Goal: Task Accomplishment & Management: Complete application form

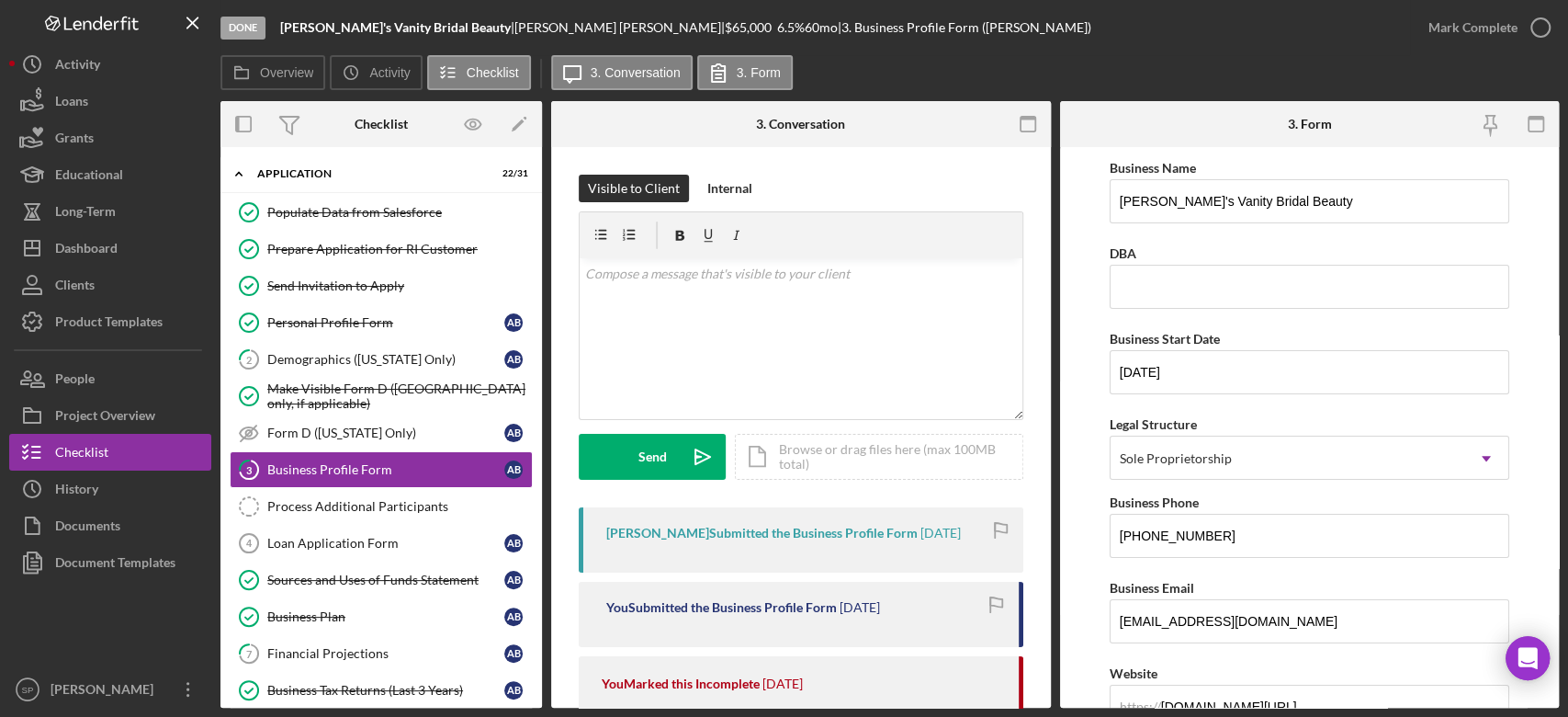
scroll to position [367, 0]
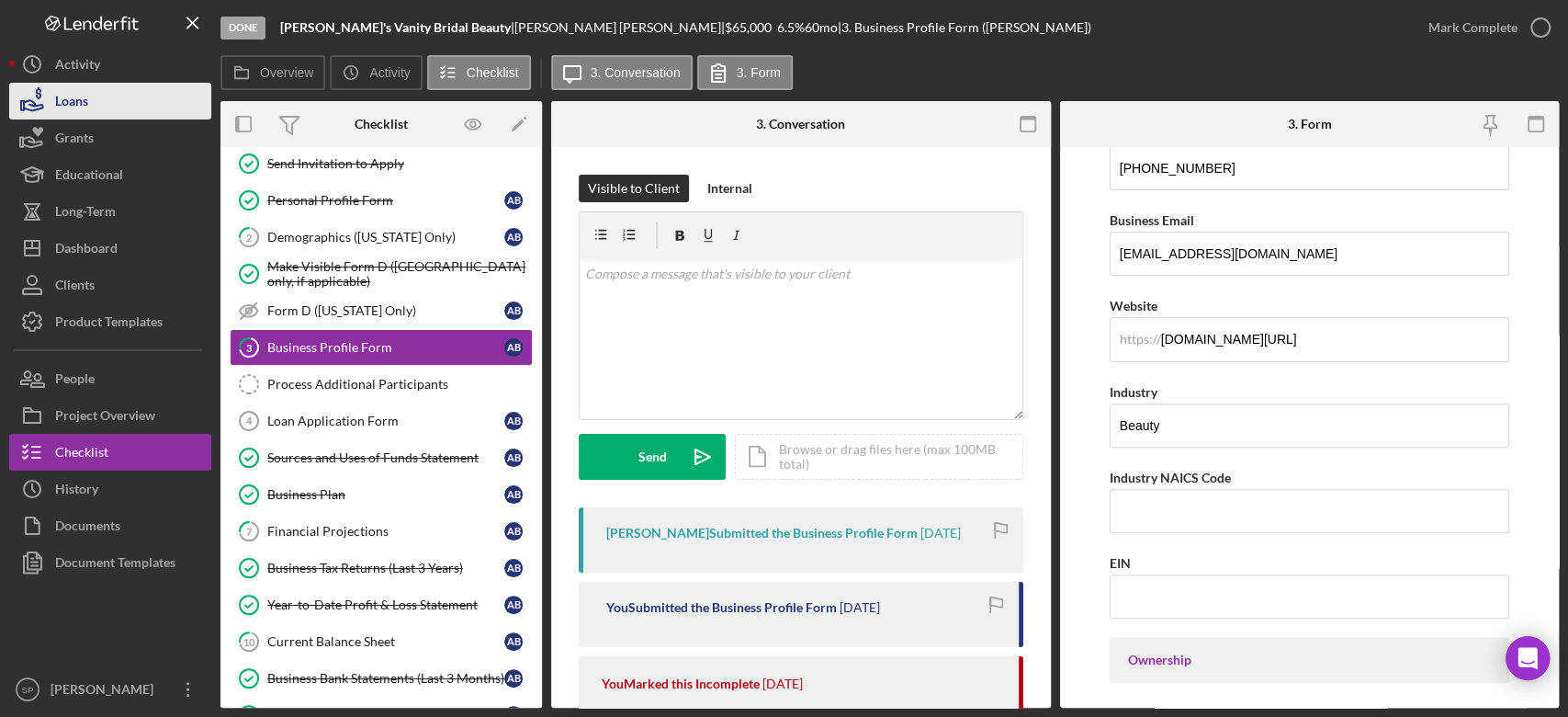
click at [81, 92] on div "Loans" at bounding box center [72, 102] width 33 height 41
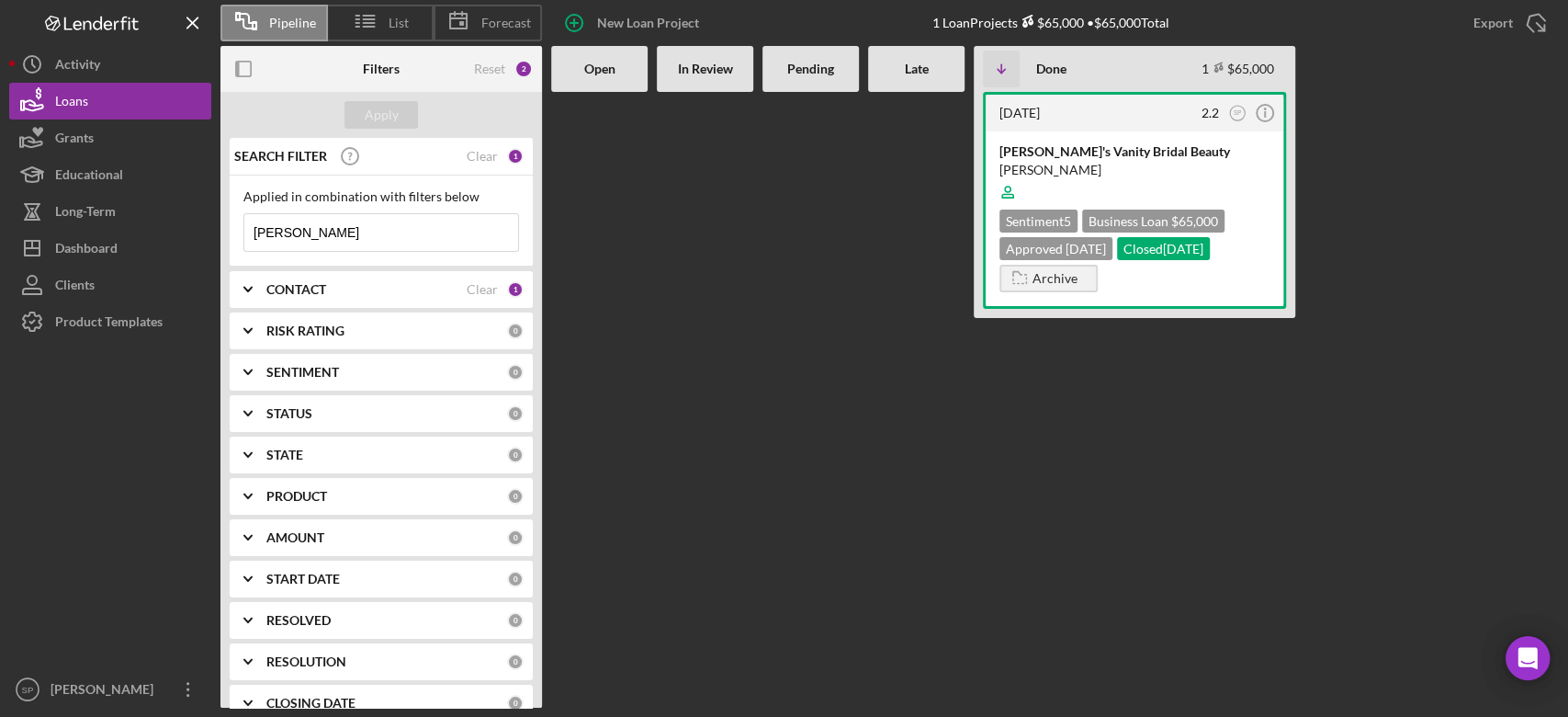
click at [606, 77] on div "Open" at bounding box center [599, 69] width 97 height 46
click at [1004, 72] on icon "Icon/Table Sort Arrow" at bounding box center [1001, 69] width 36 height 36
click at [1003, 72] on icon "Icon/Table Sort Arrow" at bounding box center [1001, 69] width 36 height 36
drag, startPoint x: 324, startPoint y: 237, endPoint x: 150, endPoint y: 242, distance: 174.1
click at [180, 243] on div "Pipeline List Forecast New Loan Project 1 Loan Projects $65,000 • $65,000 Total…" at bounding box center [784, 354] width 1550 height 707
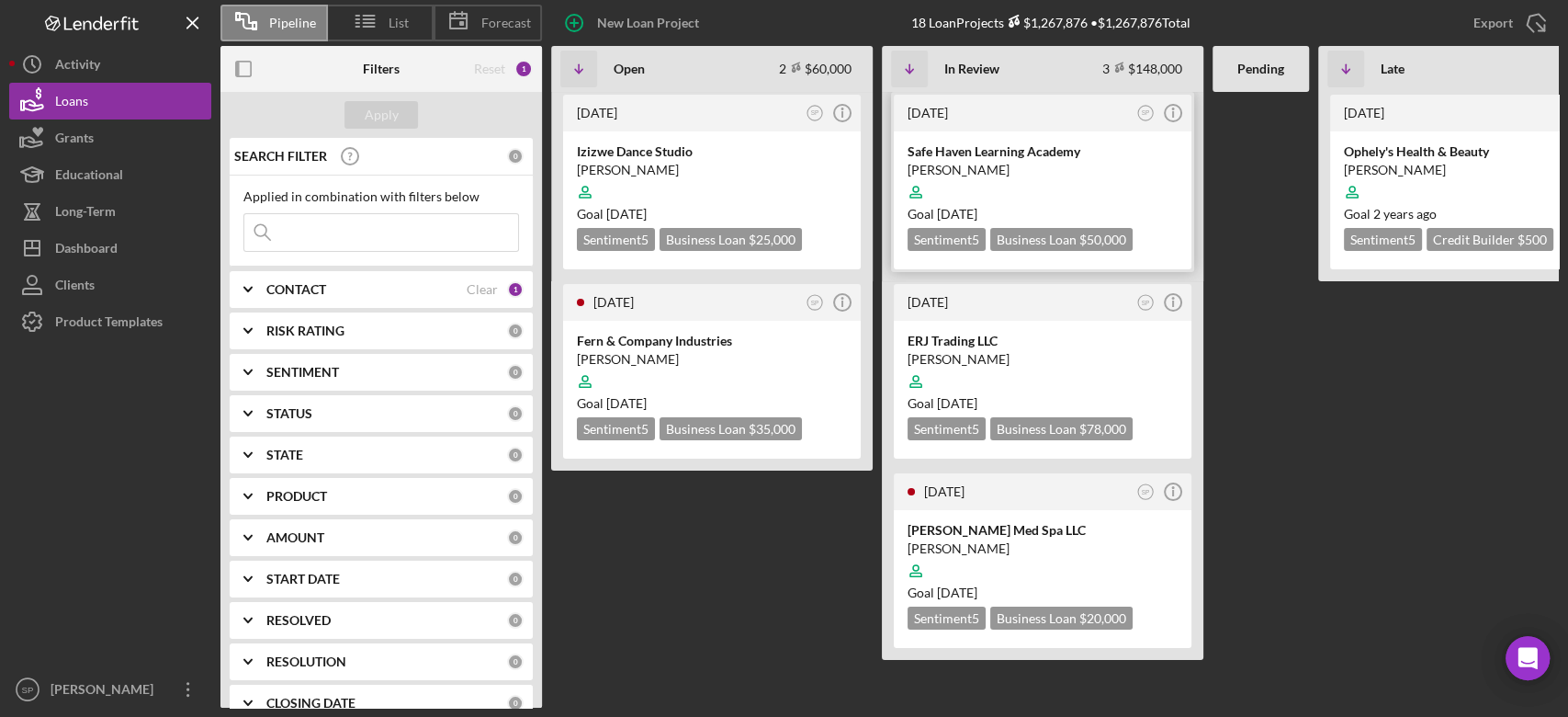
click at [985, 168] on div "[PERSON_NAME]" at bounding box center [1042, 169] width 271 height 18
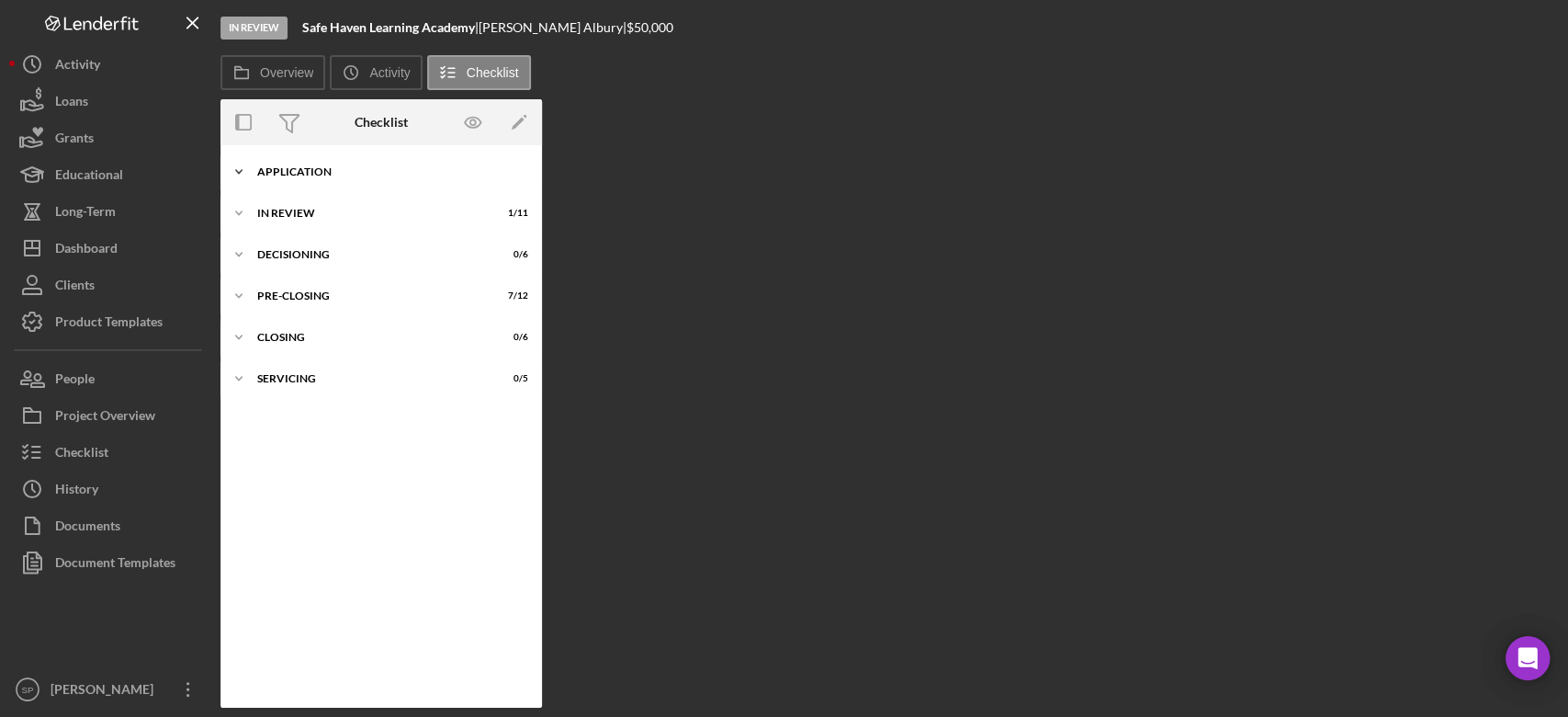
click at [242, 172] on icon "Icon/Expander" at bounding box center [239, 171] width 36 height 36
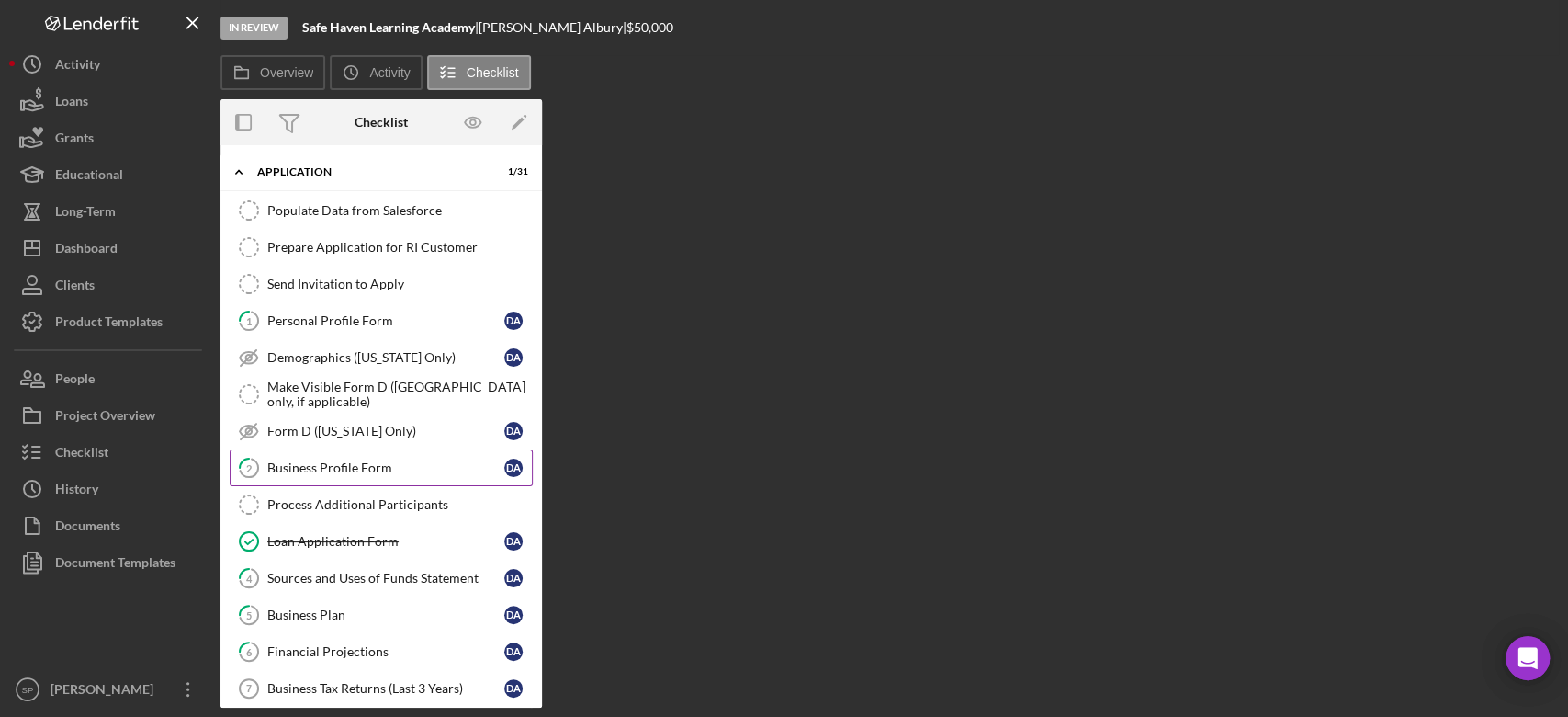
click at [365, 468] on div "Business Profile Form" at bounding box center [386, 467] width 237 height 14
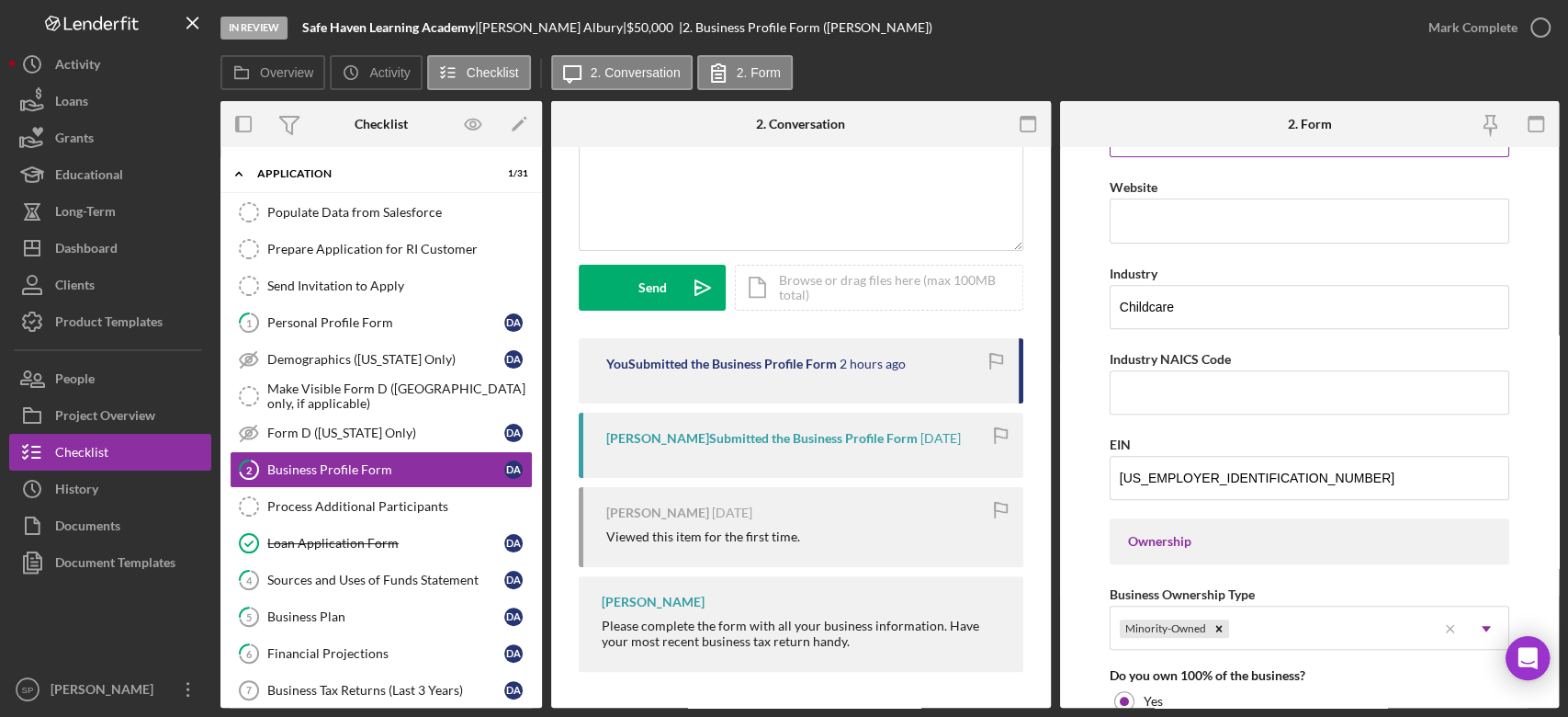
scroll to position [489, 0]
click at [935, 293] on div "Icon/Document Browse or drag files here (max 100MB total) Tap to choose files o…" at bounding box center [880, 288] width 289 height 46
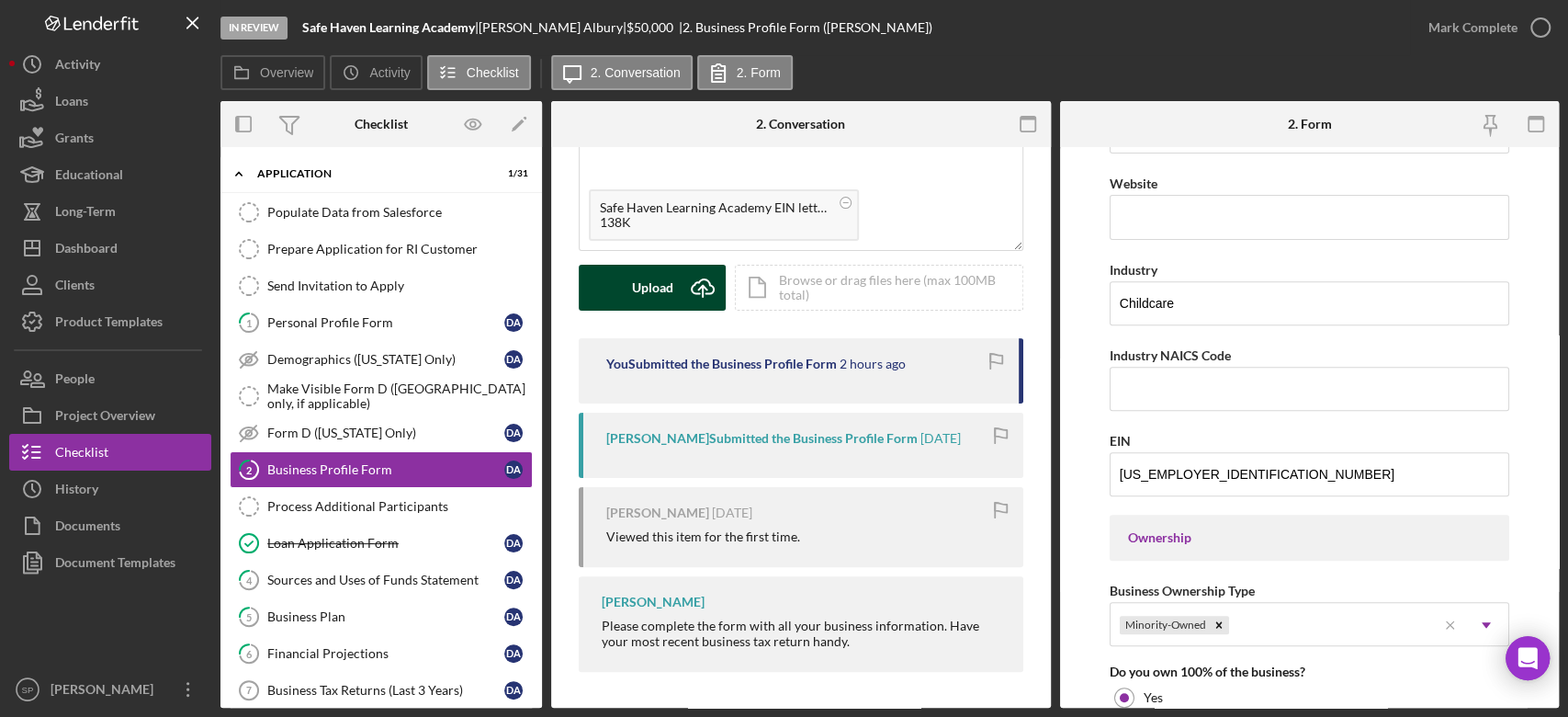
click at [678, 285] on button "Upload Icon/Upload" at bounding box center [652, 288] width 147 height 46
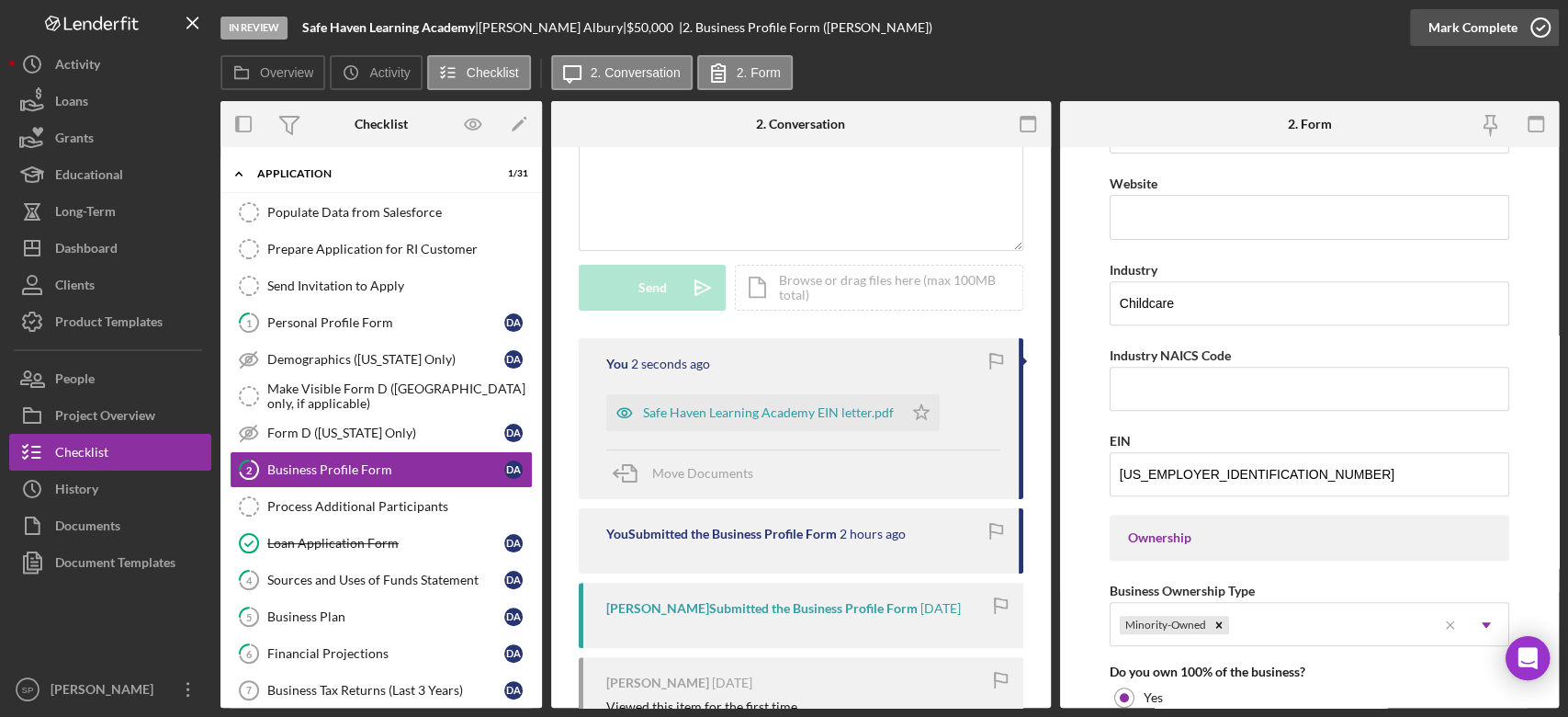
click at [1541, 19] on icon "button" at bounding box center [1540, 28] width 46 height 46
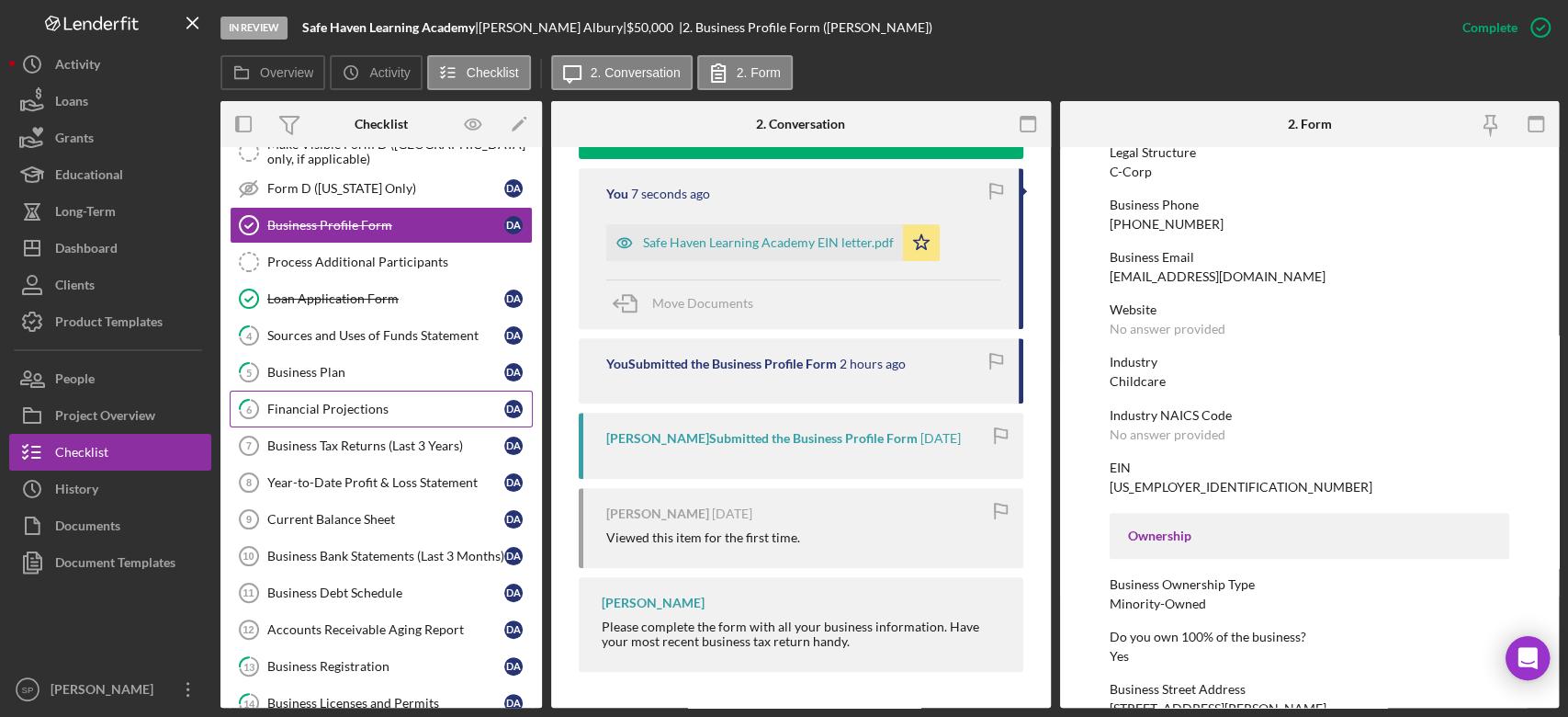
scroll to position [367, 0]
